Goal: Task Accomplishment & Management: Manage account settings

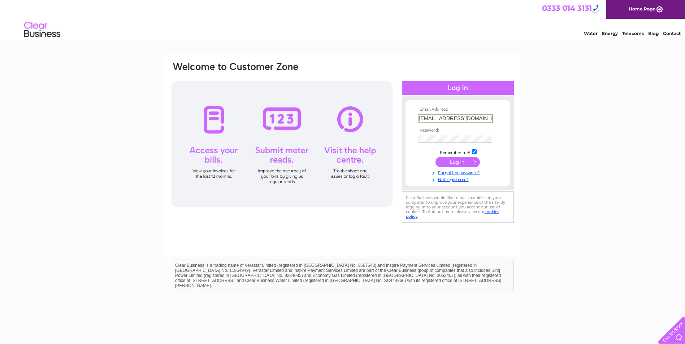
click at [471, 117] on input "mchardy@yahoo.com" at bounding box center [455, 118] width 75 height 9
type input "accounts@gmcwilliam.co.uk"
click at [463, 161] on input "submit" at bounding box center [457, 161] width 44 height 10
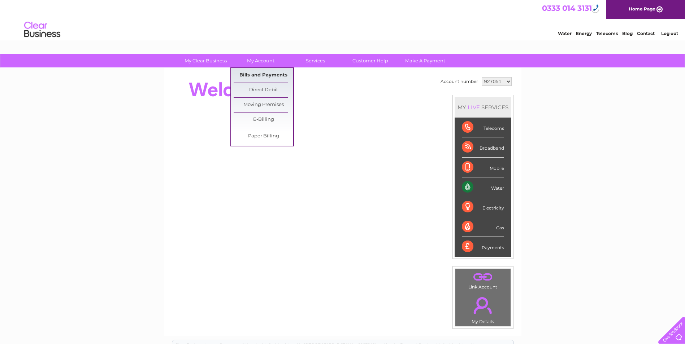
click at [258, 74] on link "Bills and Payments" at bounding box center [263, 75] width 60 height 14
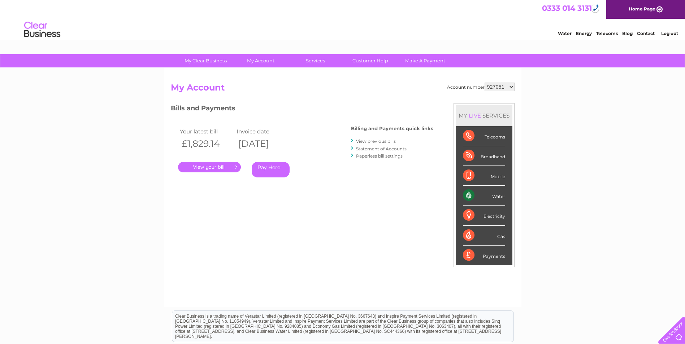
click at [220, 167] on link "." at bounding box center [209, 167] width 63 height 10
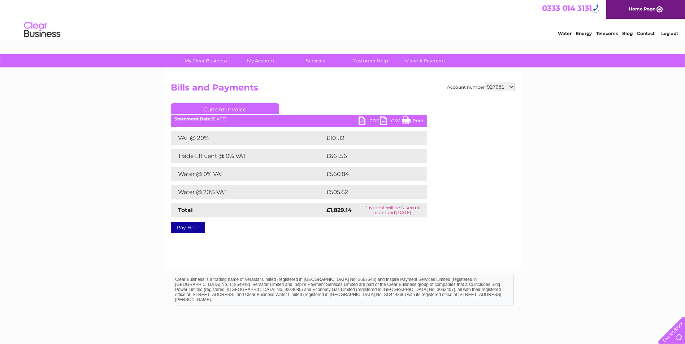
click at [372, 120] on link "PDF" at bounding box center [369, 122] width 22 height 10
click at [512, 85] on select "927051 1044494" at bounding box center [499, 87] width 30 height 9
select select "1044494"
click at [484, 83] on select "927051 1044494" at bounding box center [499, 87] width 30 height 9
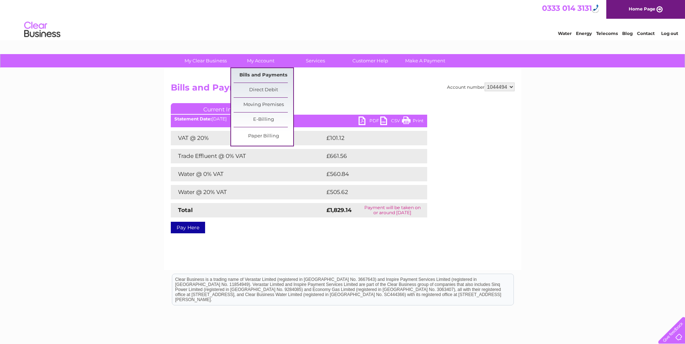
click at [261, 74] on link "Bills and Payments" at bounding box center [263, 75] width 60 height 14
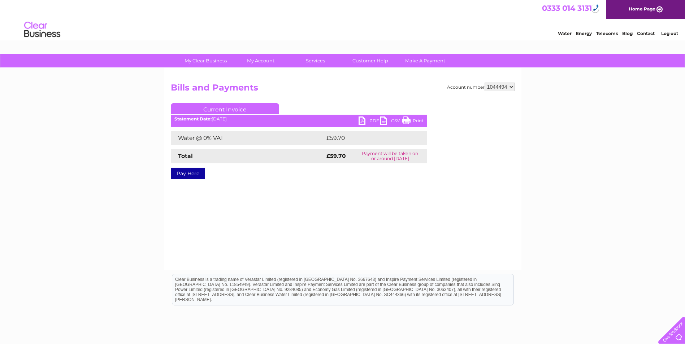
click at [361, 119] on link "PDF" at bounding box center [369, 122] width 22 height 10
